Goal: Task Accomplishment & Management: Manage account settings

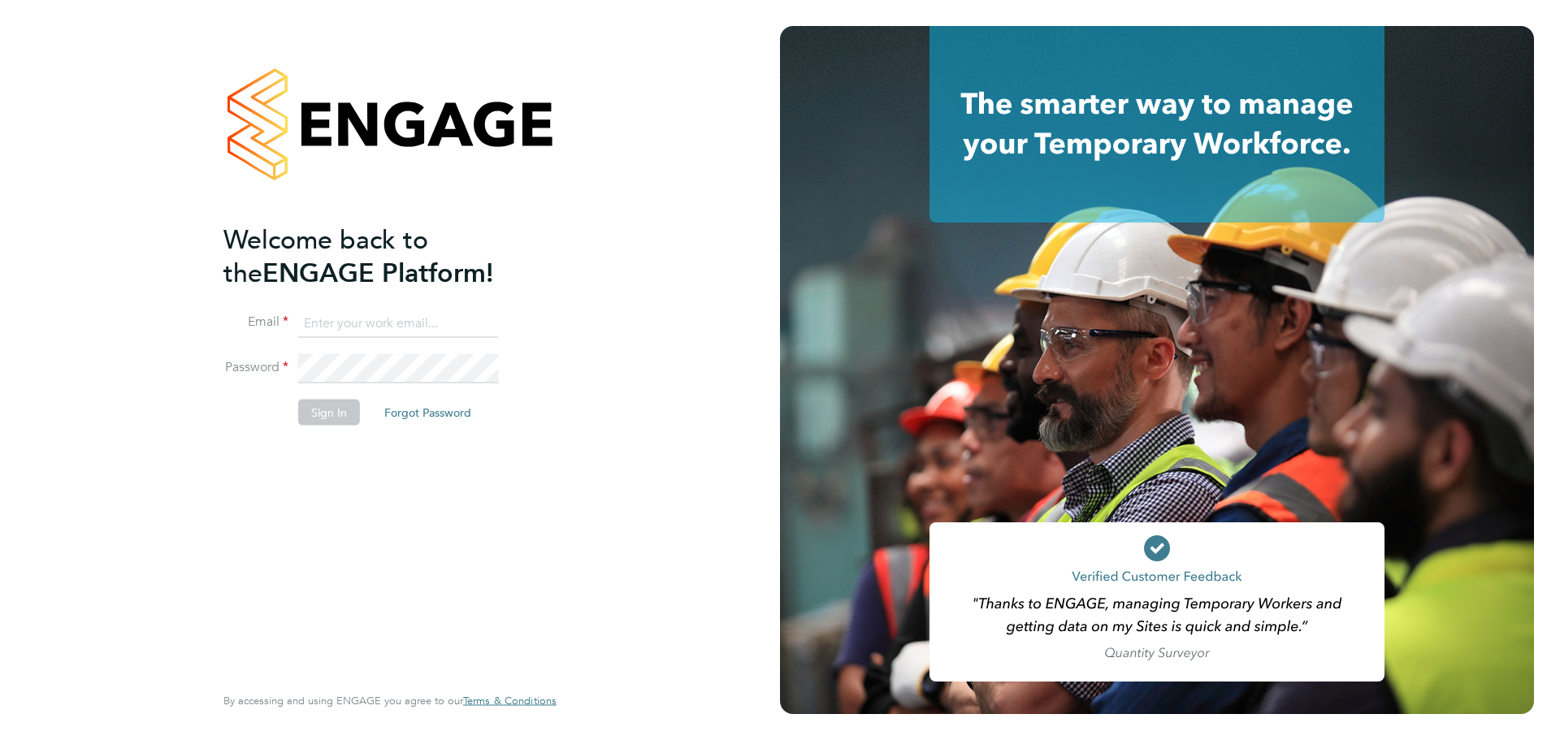
type input "[PERSON_NAME][EMAIL_ADDRESS][PERSON_NAME][DOMAIN_NAME]"
click at [338, 413] on button "Sign In" at bounding box center [329, 412] width 62 height 26
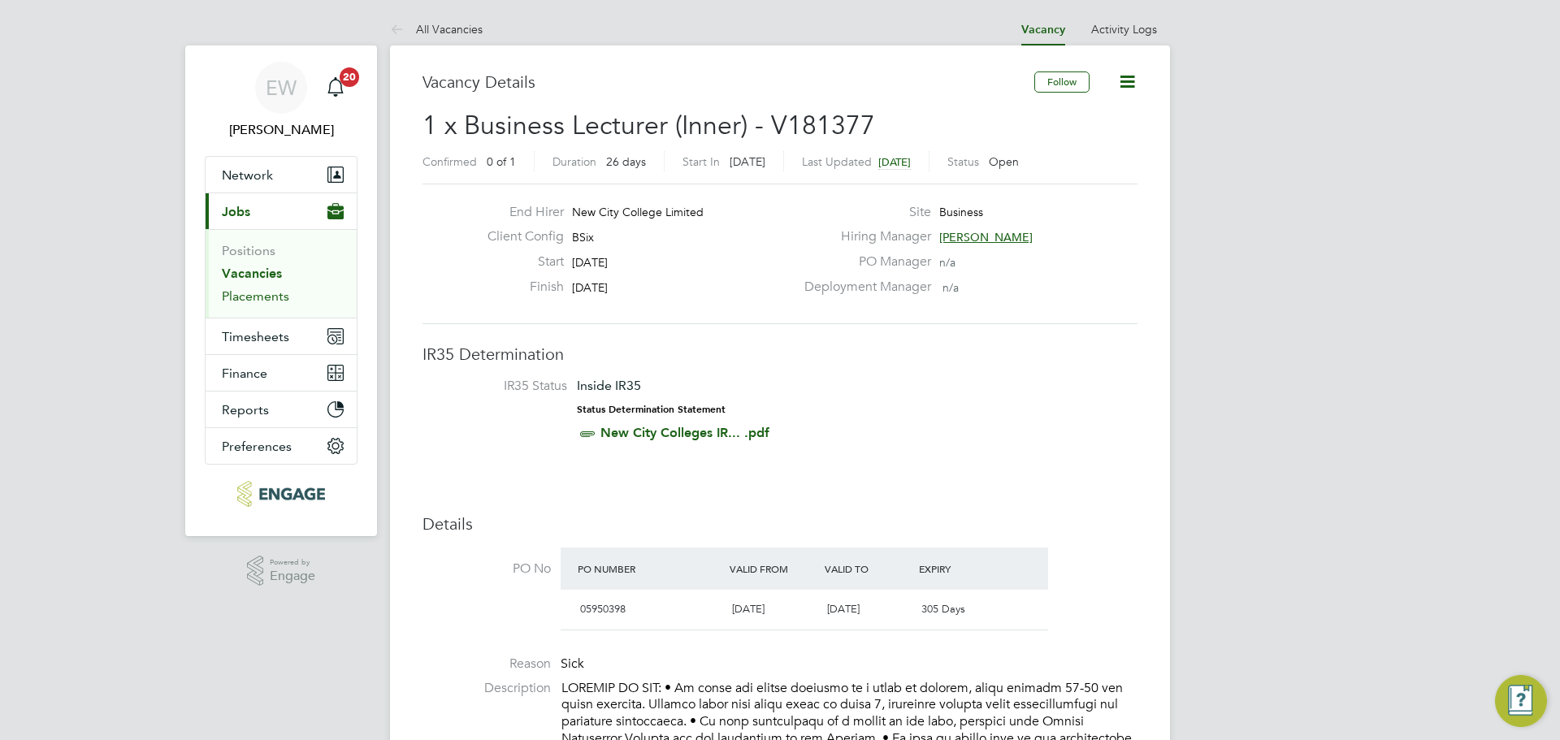
click at [255, 298] on link "Placements" at bounding box center [255, 295] width 67 height 15
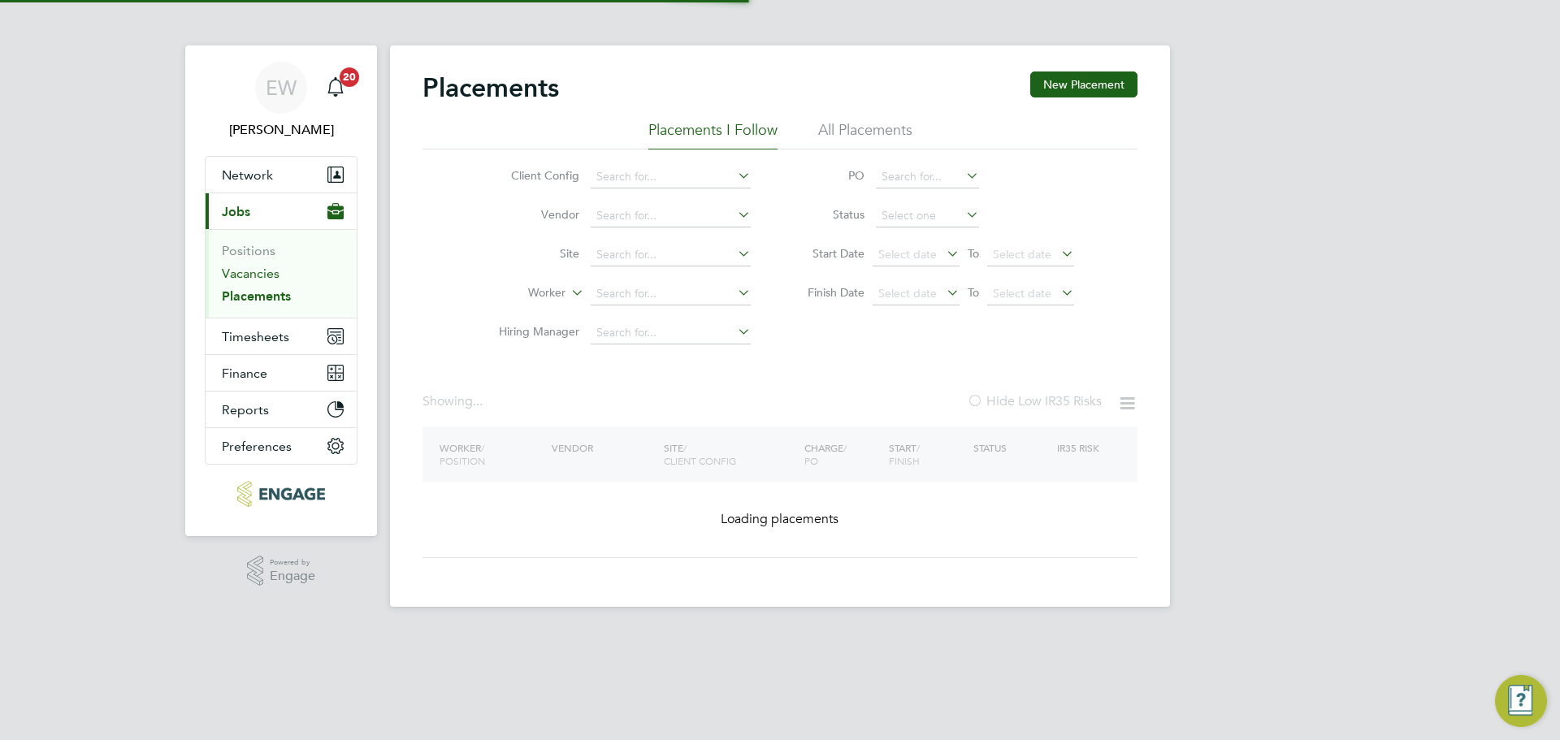
click at [254, 273] on link "Vacancies" at bounding box center [251, 273] width 58 height 15
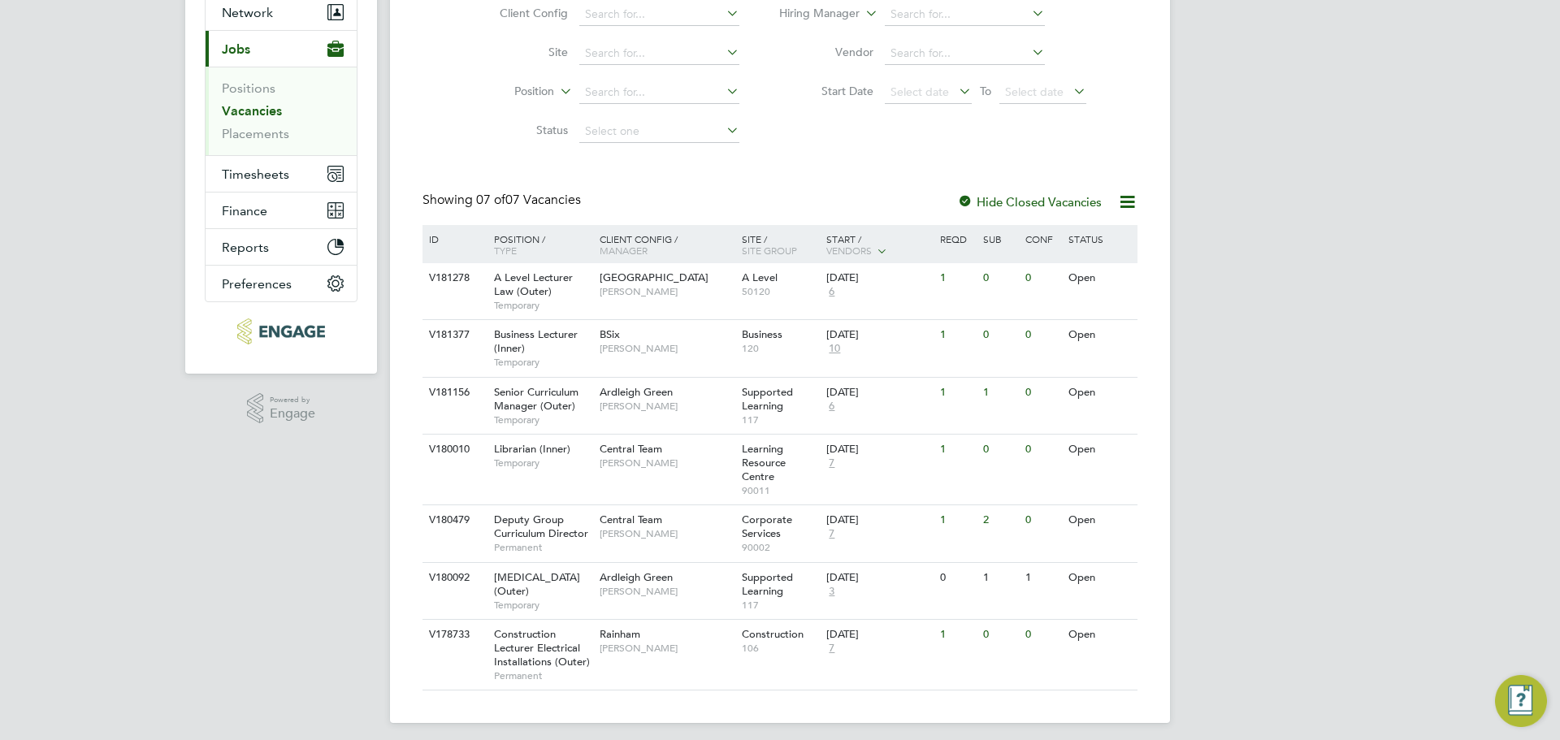
scroll to position [185, 0]
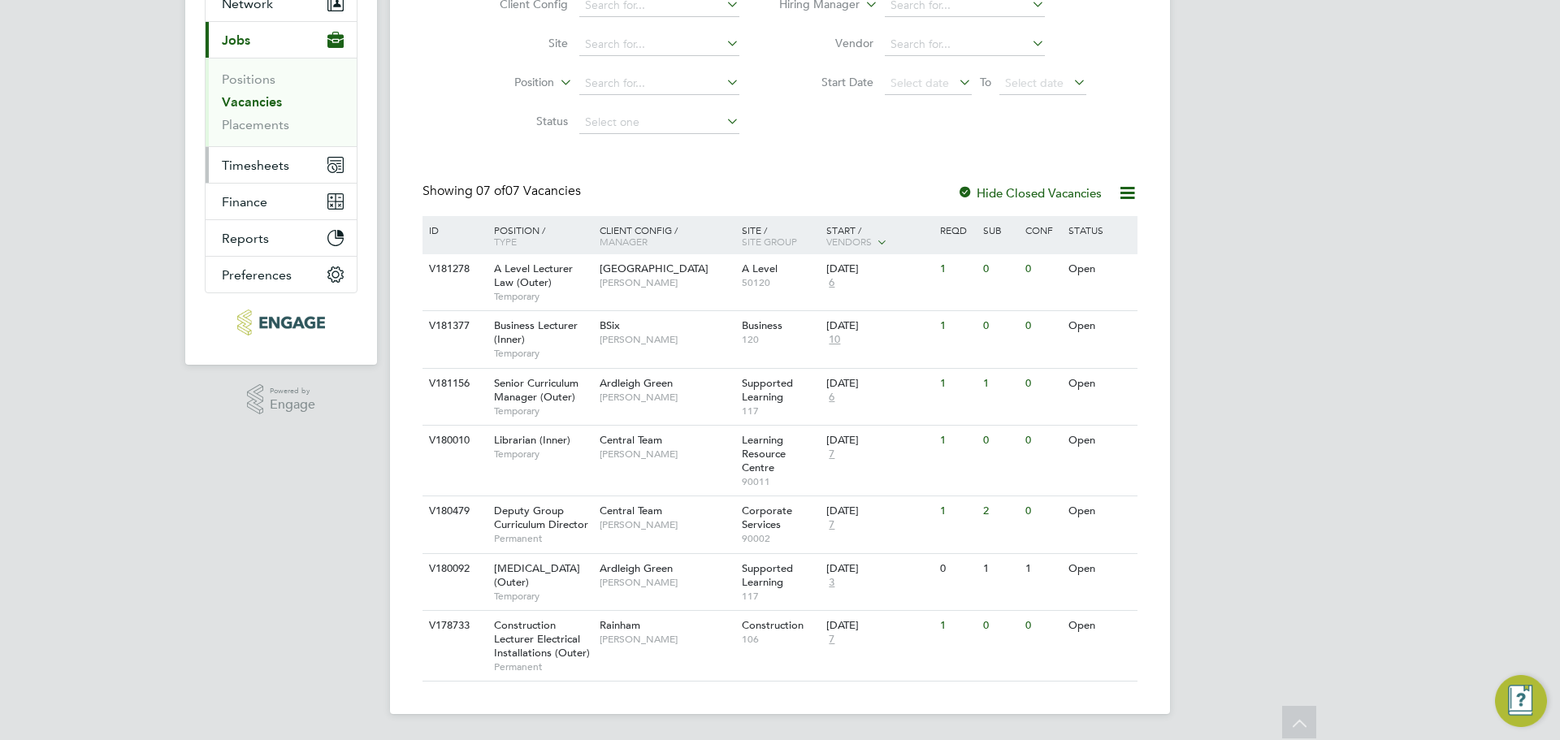
click at [254, 158] on span "Timesheets" at bounding box center [255, 165] width 67 height 15
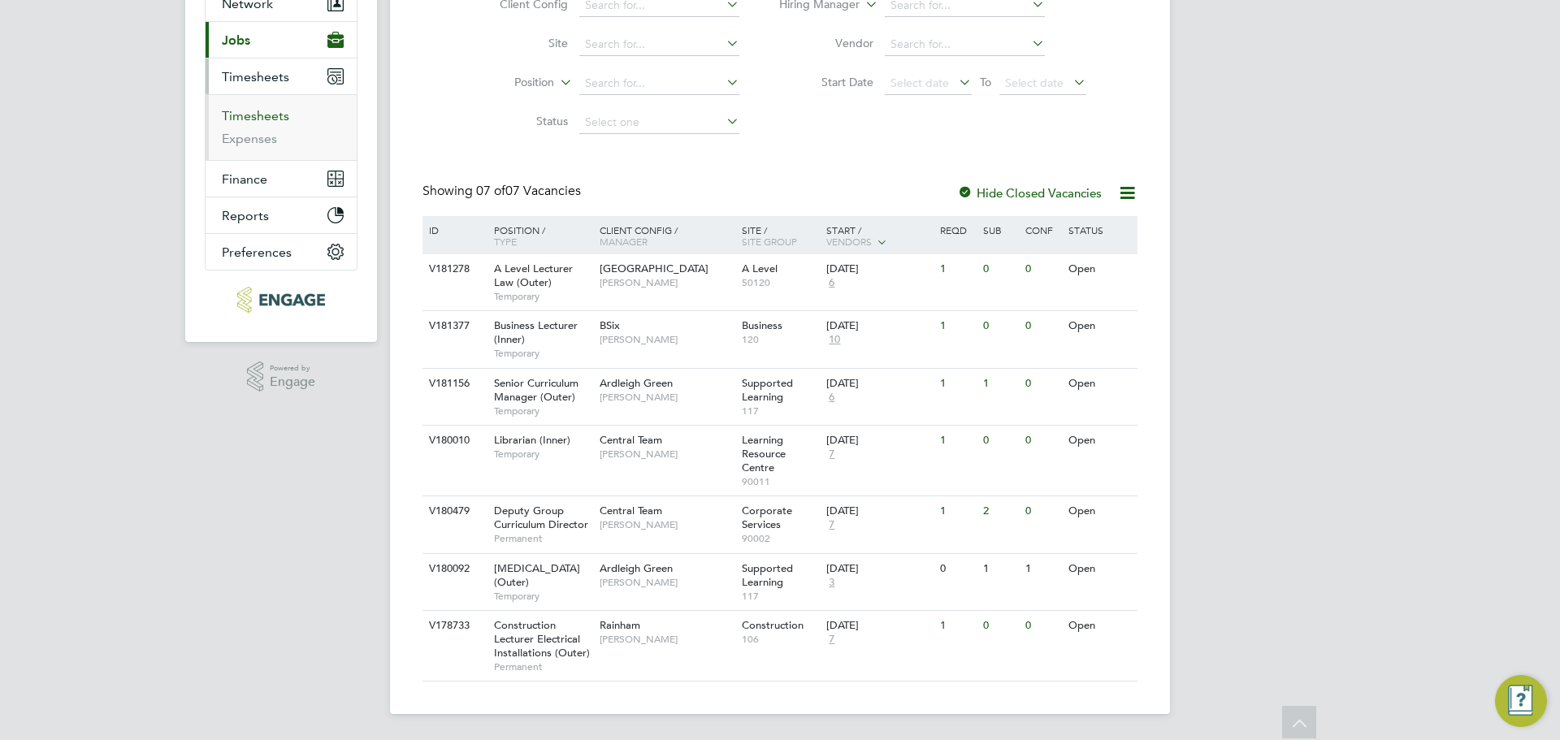
click at [261, 108] on link "Timesheets" at bounding box center [255, 115] width 67 height 15
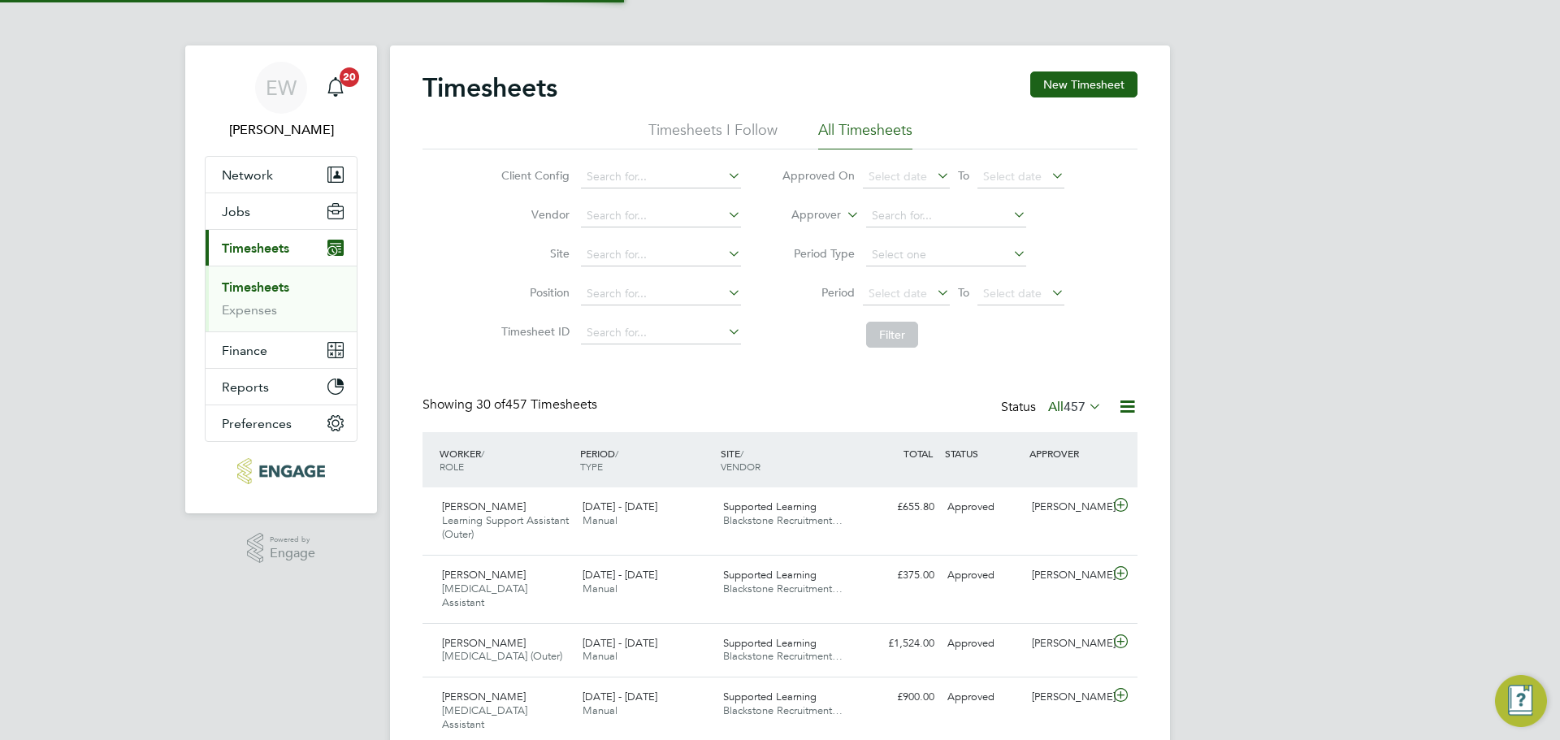
scroll to position [8, 8]
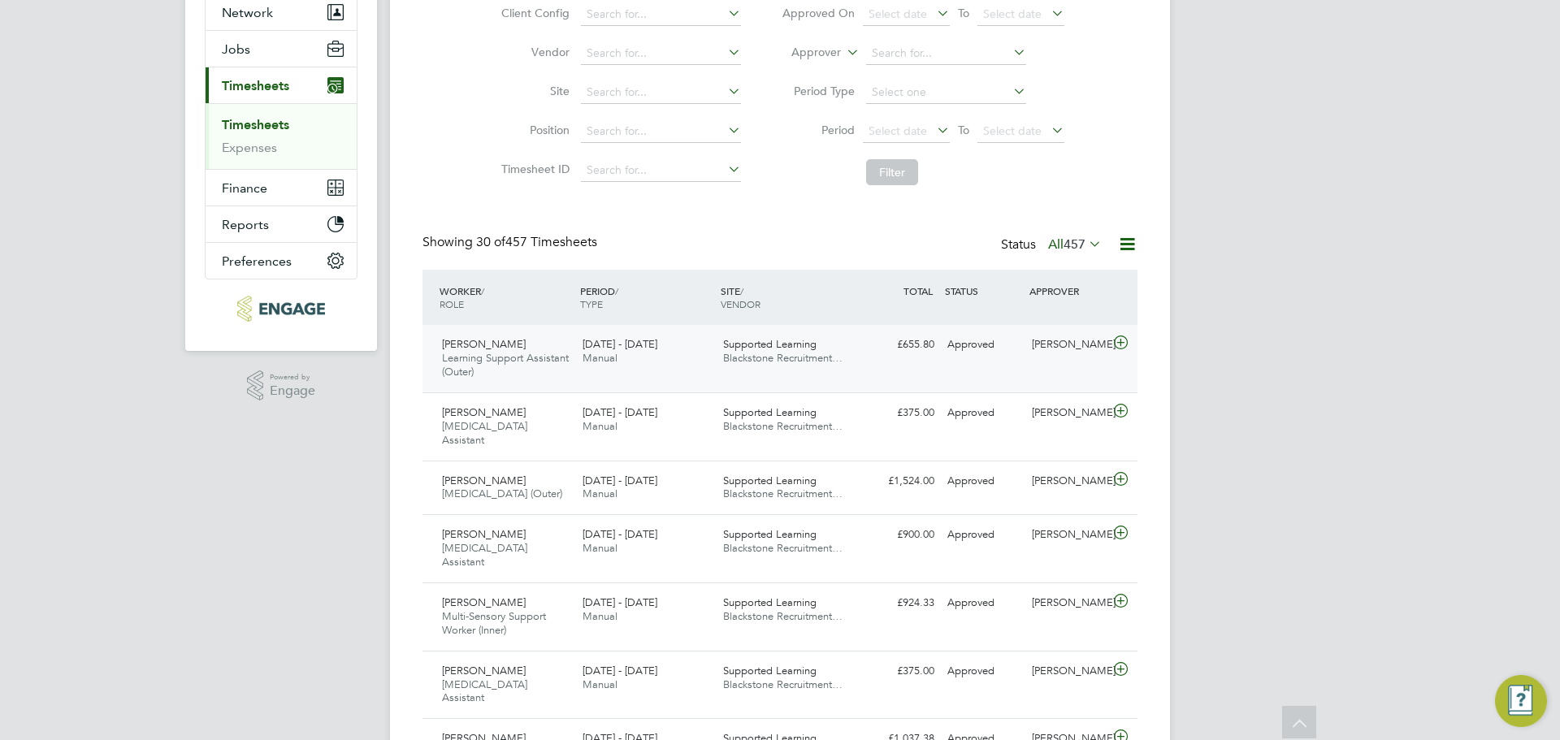
click at [637, 358] on div "[DATE] - [DATE] Manual" at bounding box center [646, 352] width 141 height 41
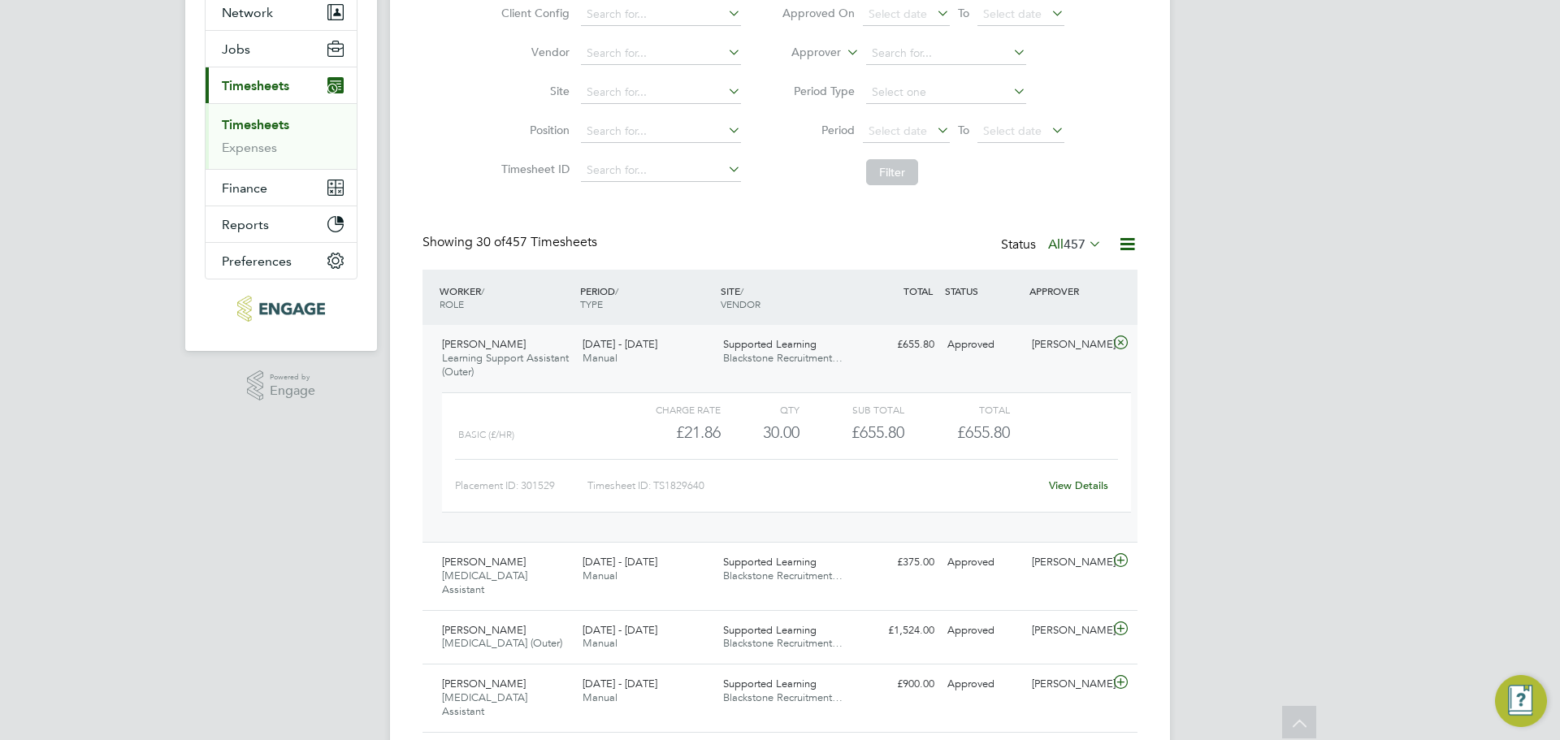
click at [638, 346] on span "[DATE] - [DATE]" at bounding box center [620, 344] width 75 height 14
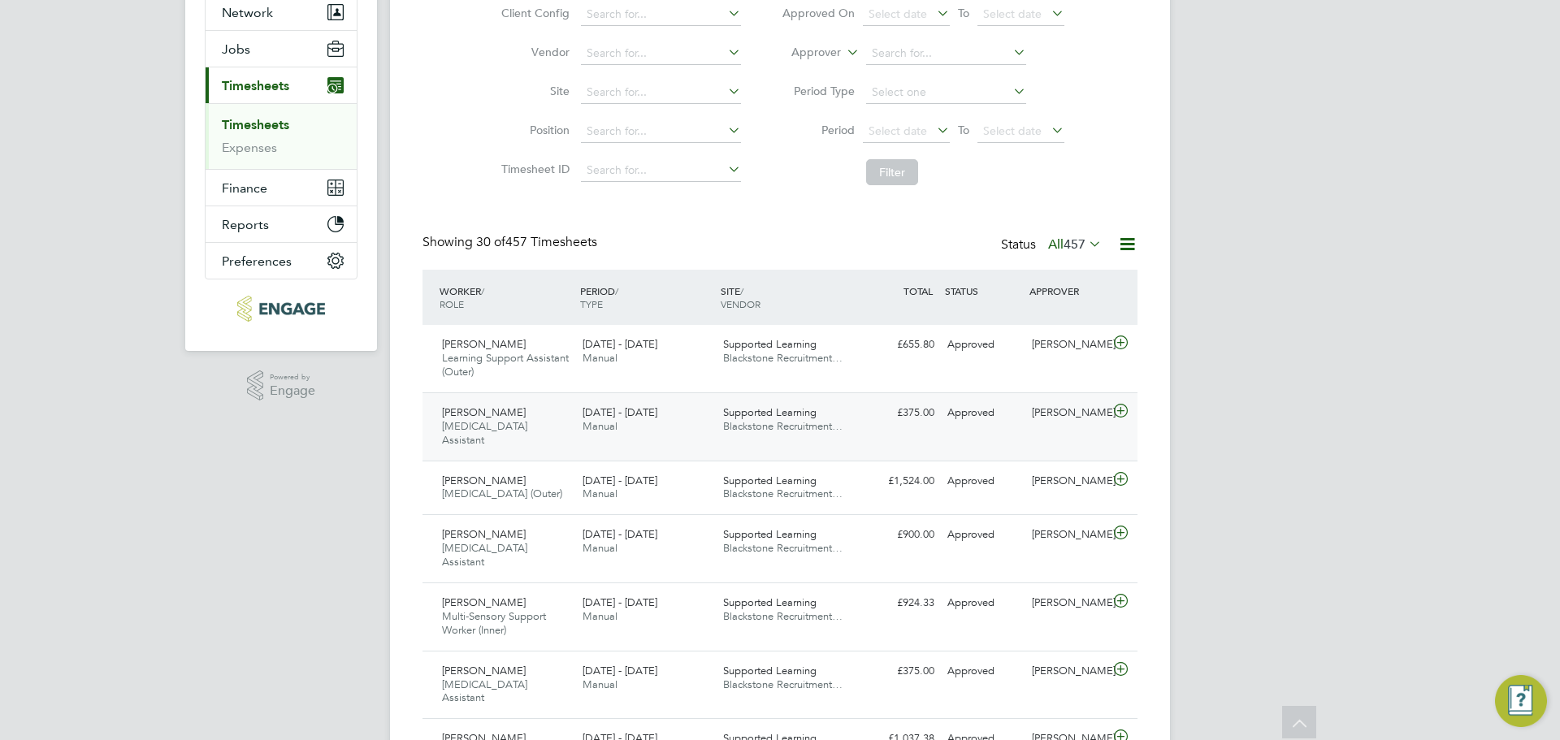
click at [599, 420] on span "Manual" at bounding box center [600, 426] width 35 height 14
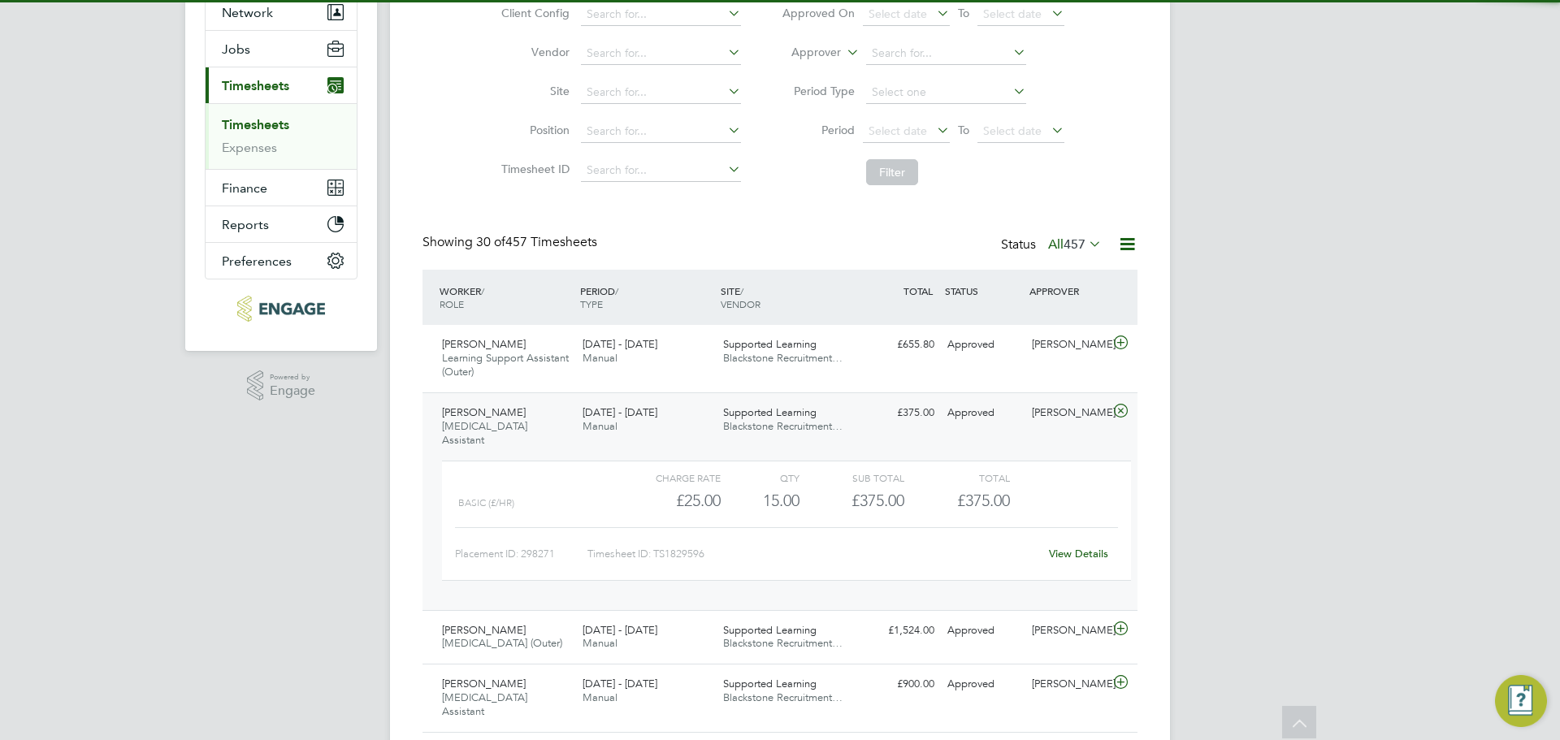
click at [599, 420] on span "Manual" at bounding box center [600, 426] width 35 height 14
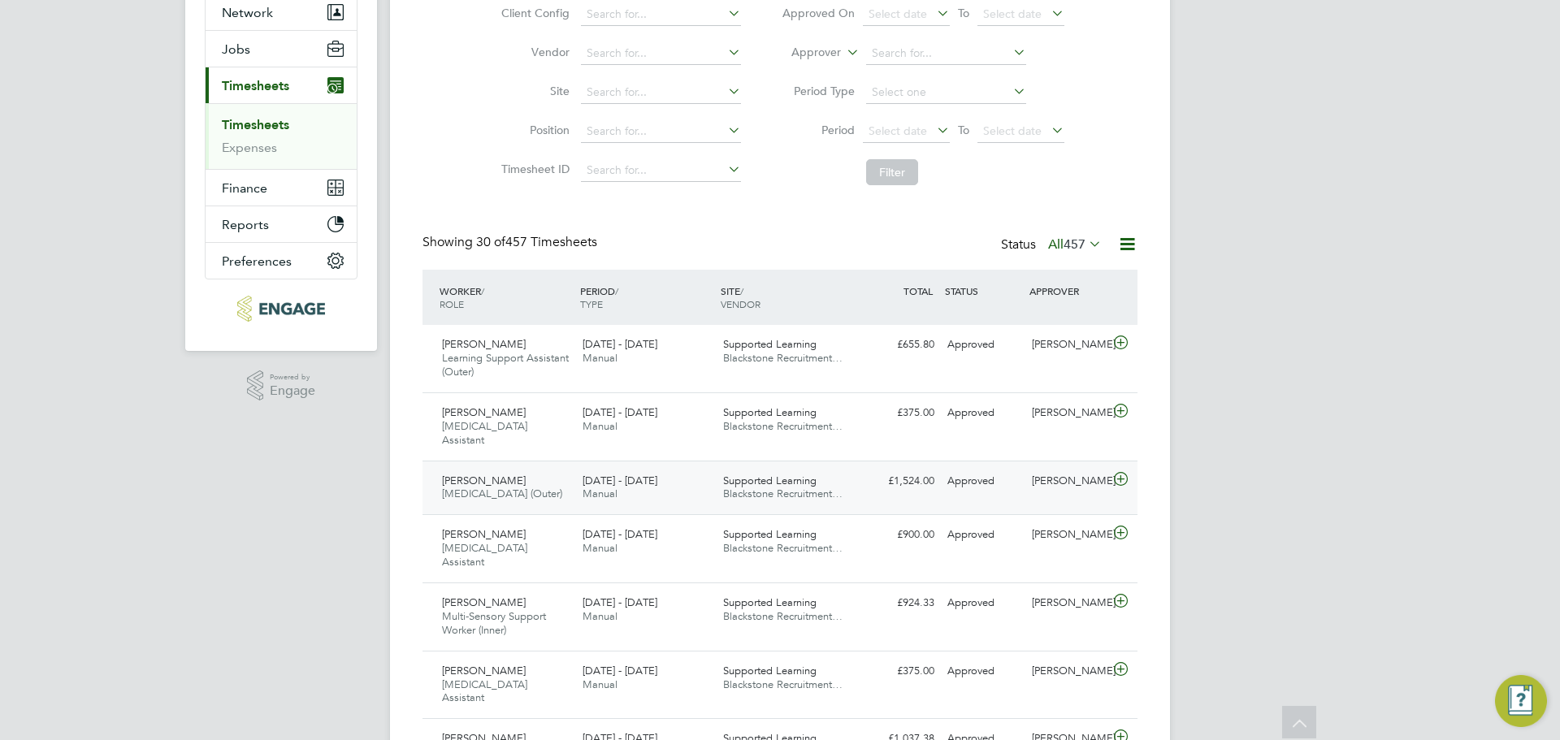
click at [570, 500] on div "[PERSON_NAME] [MEDICAL_DATA] (Outer) [DATE] - [DATE]" at bounding box center [506, 488] width 141 height 41
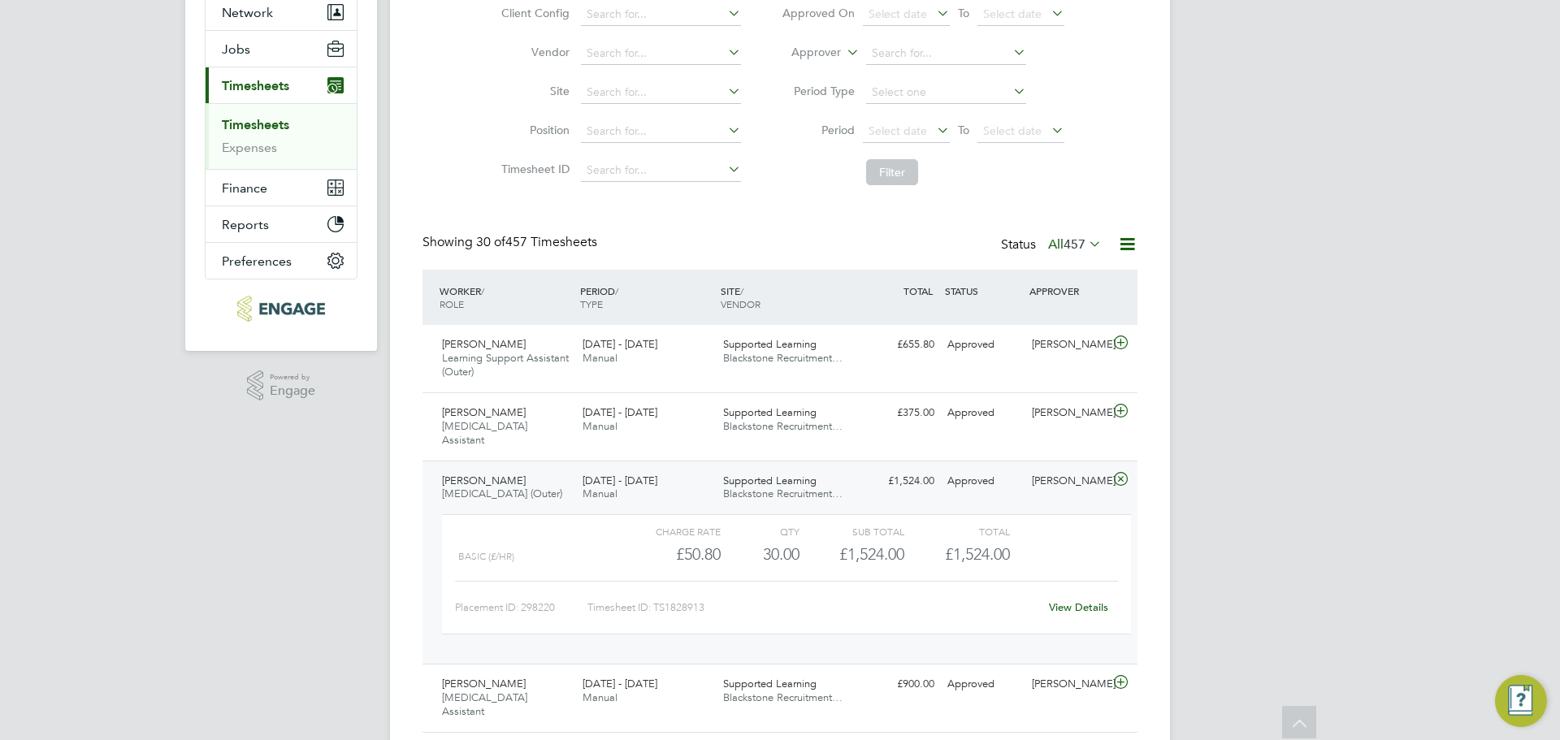
click at [570, 500] on div "[PERSON_NAME] [MEDICAL_DATA] (Outer) [DATE] - [DATE]" at bounding box center [506, 488] width 141 height 41
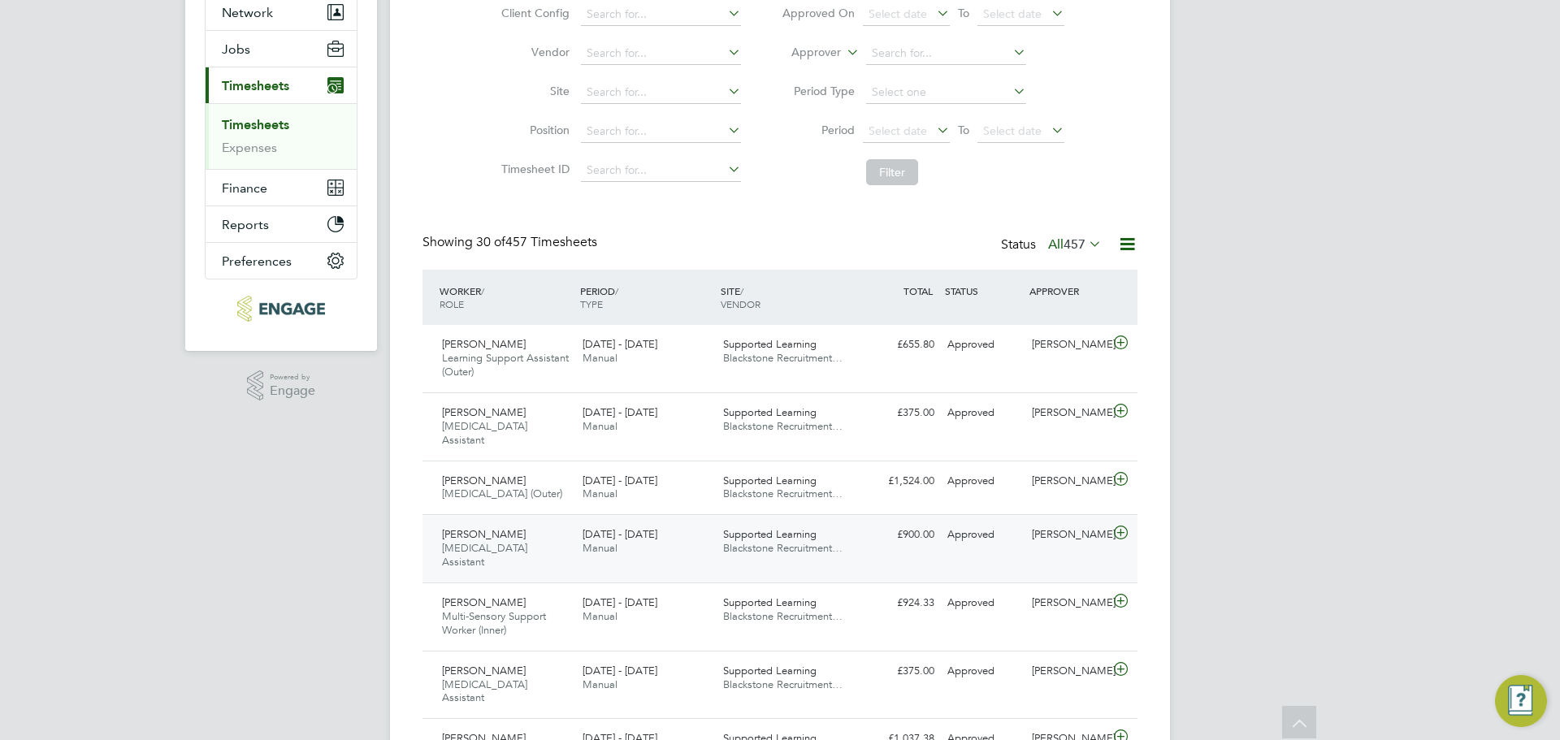
click at [558, 559] on div "[PERSON_NAME] [MEDICAL_DATA] Assistant [DATE] - [DATE]" at bounding box center [506, 549] width 141 height 54
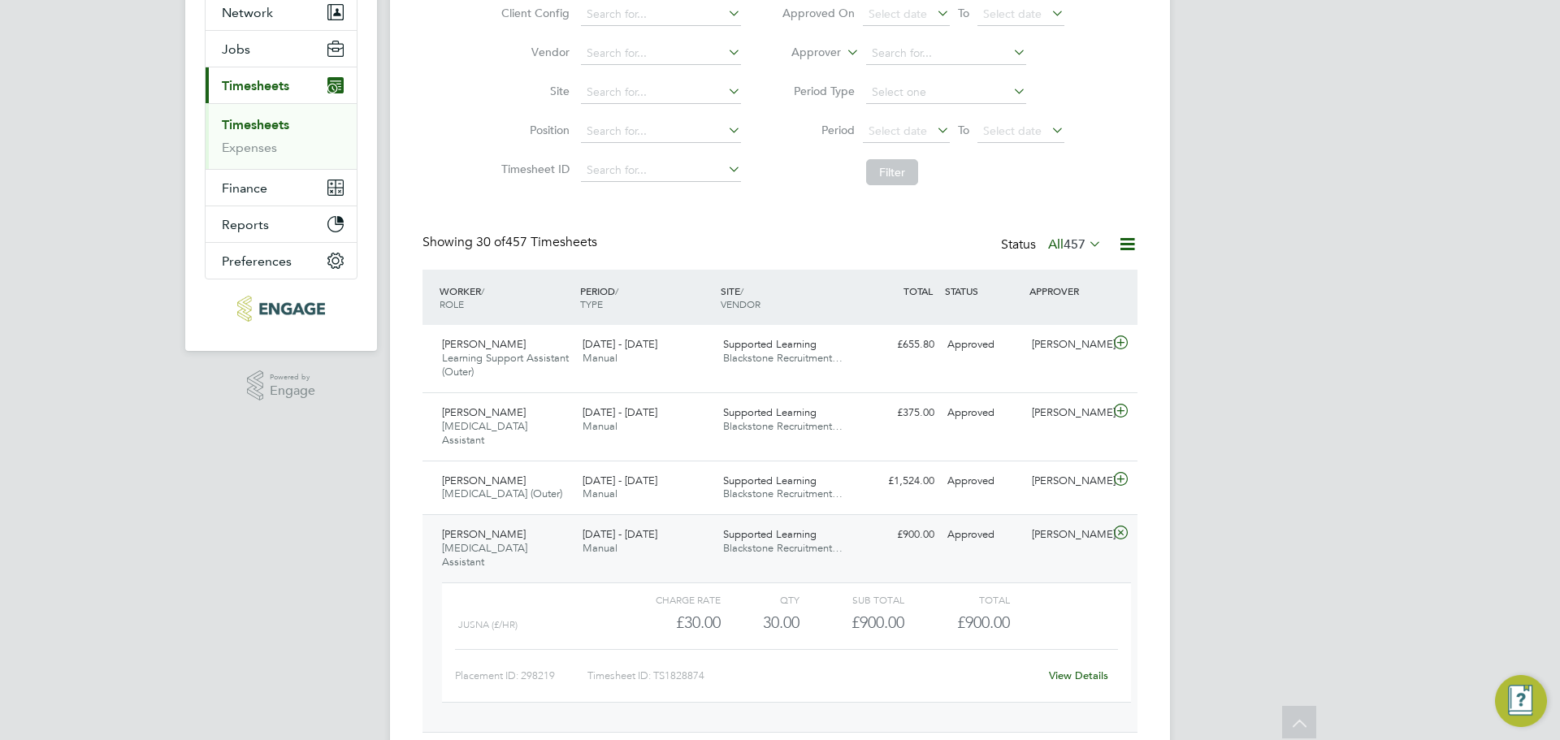
click at [558, 559] on div "[PERSON_NAME] [MEDICAL_DATA] Assistant [DATE] - [DATE]" at bounding box center [506, 549] width 141 height 54
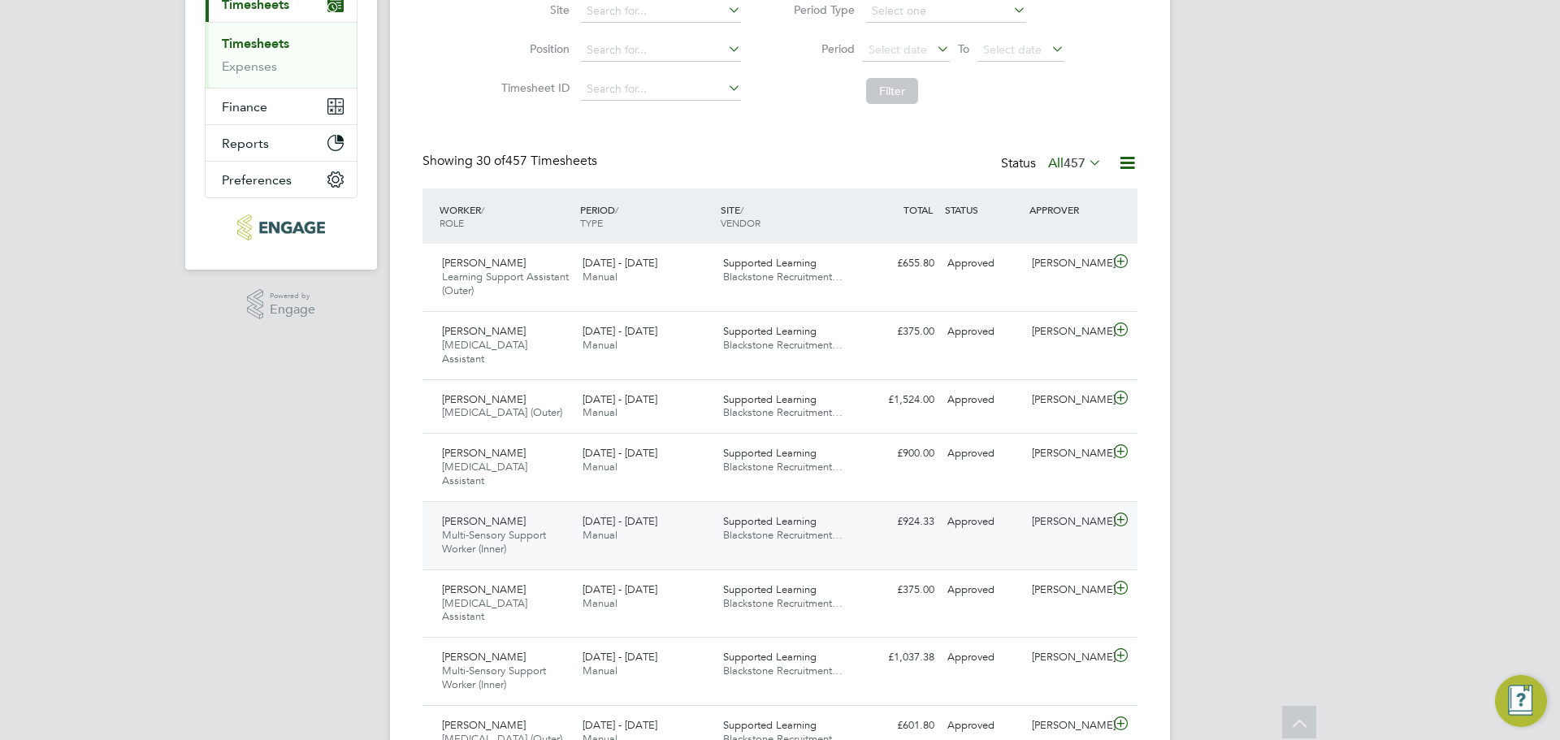
click at [564, 550] on div "[PERSON_NAME] Multi-Sensory Support Worker (Inner) [DATE] - [DATE]" at bounding box center [506, 536] width 141 height 54
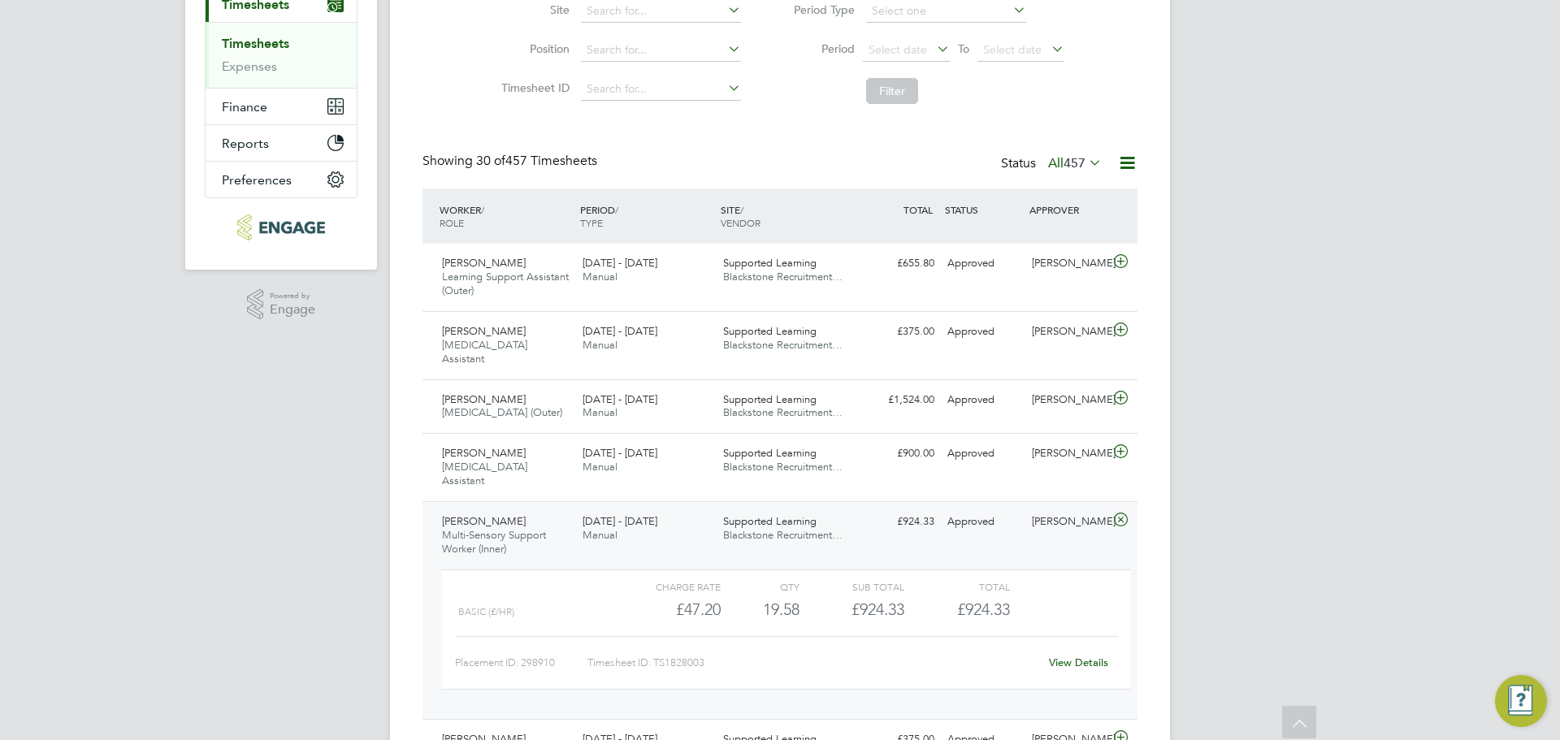
click at [547, 557] on div "[PERSON_NAME] Multi-Sensory Support Worker (Inner) [DATE] - [DATE]" at bounding box center [506, 536] width 141 height 54
